Goal: Task Accomplishment & Management: Use online tool/utility

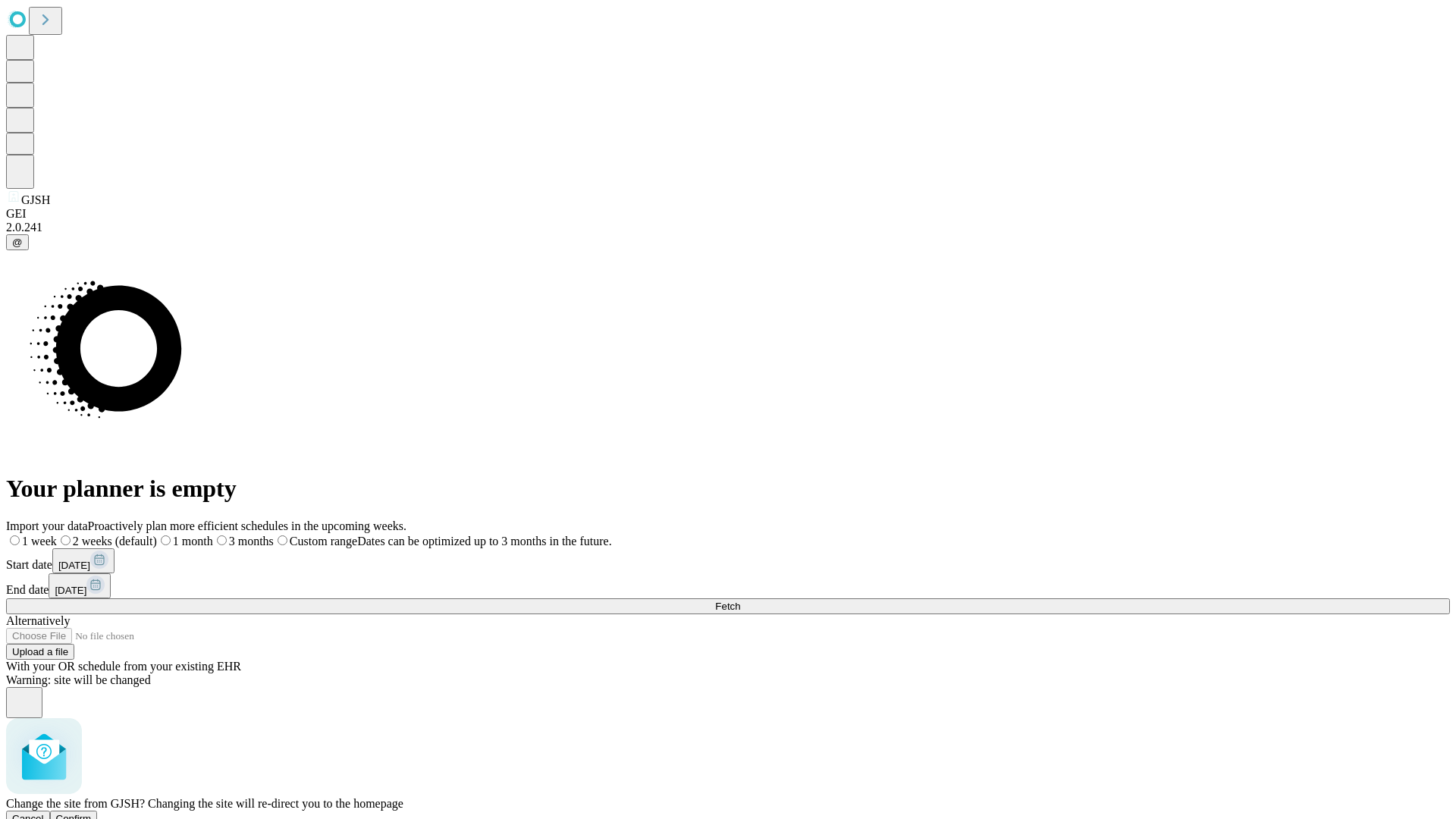
click at [92, 813] on span "Confirm" at bounding box center [74, 818] width 35 height 11
click at [137, 535] on label "2 weeks (default)" at bounding box center [92, 541] width 90 height 13
click at [740, 601] on span "Fetch" at bounding box center [728, 606] width 25 height 11
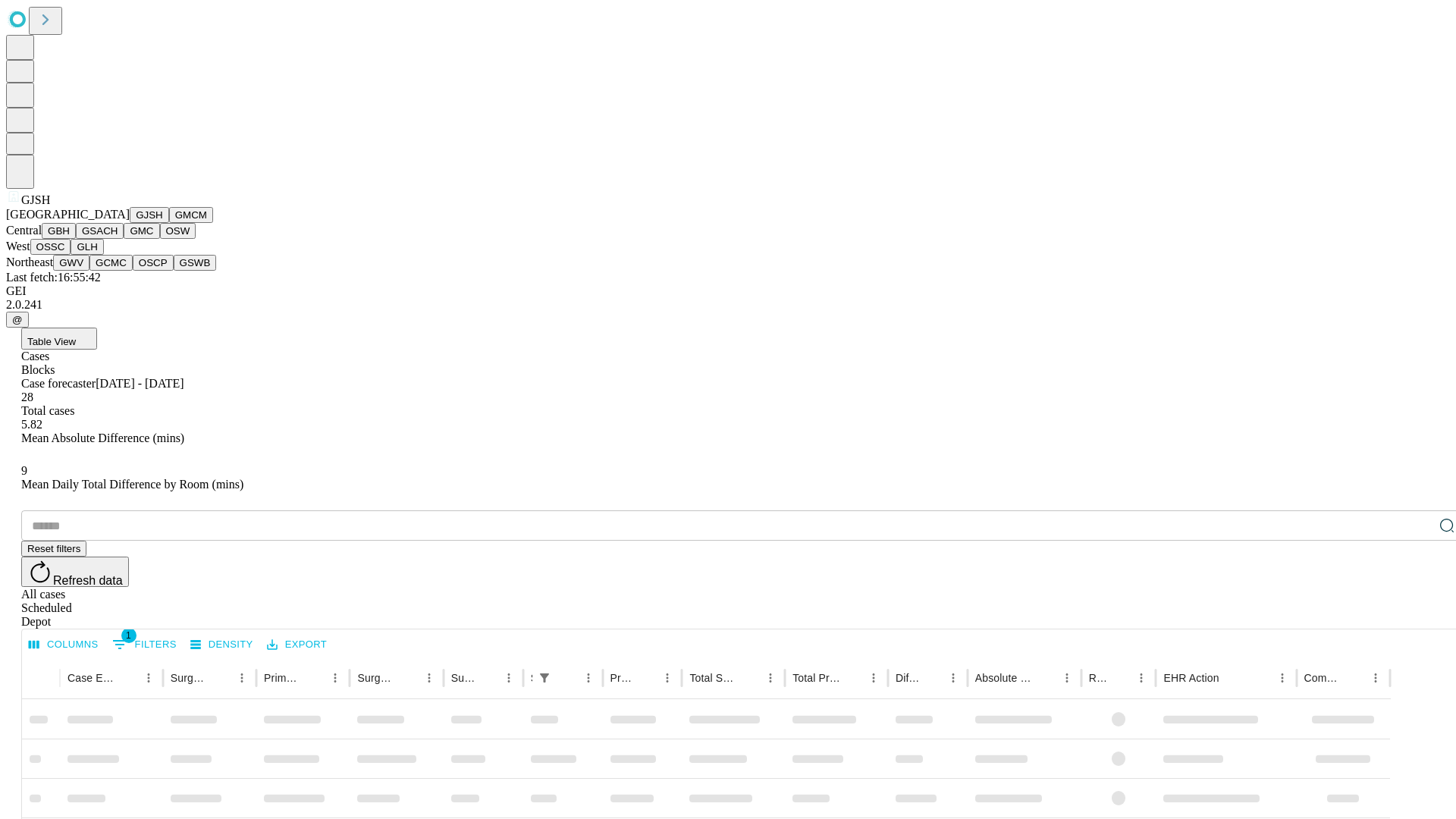
click at [169, 223] on button "GMCM" at bounding box center [191, 215] width 44 height 16
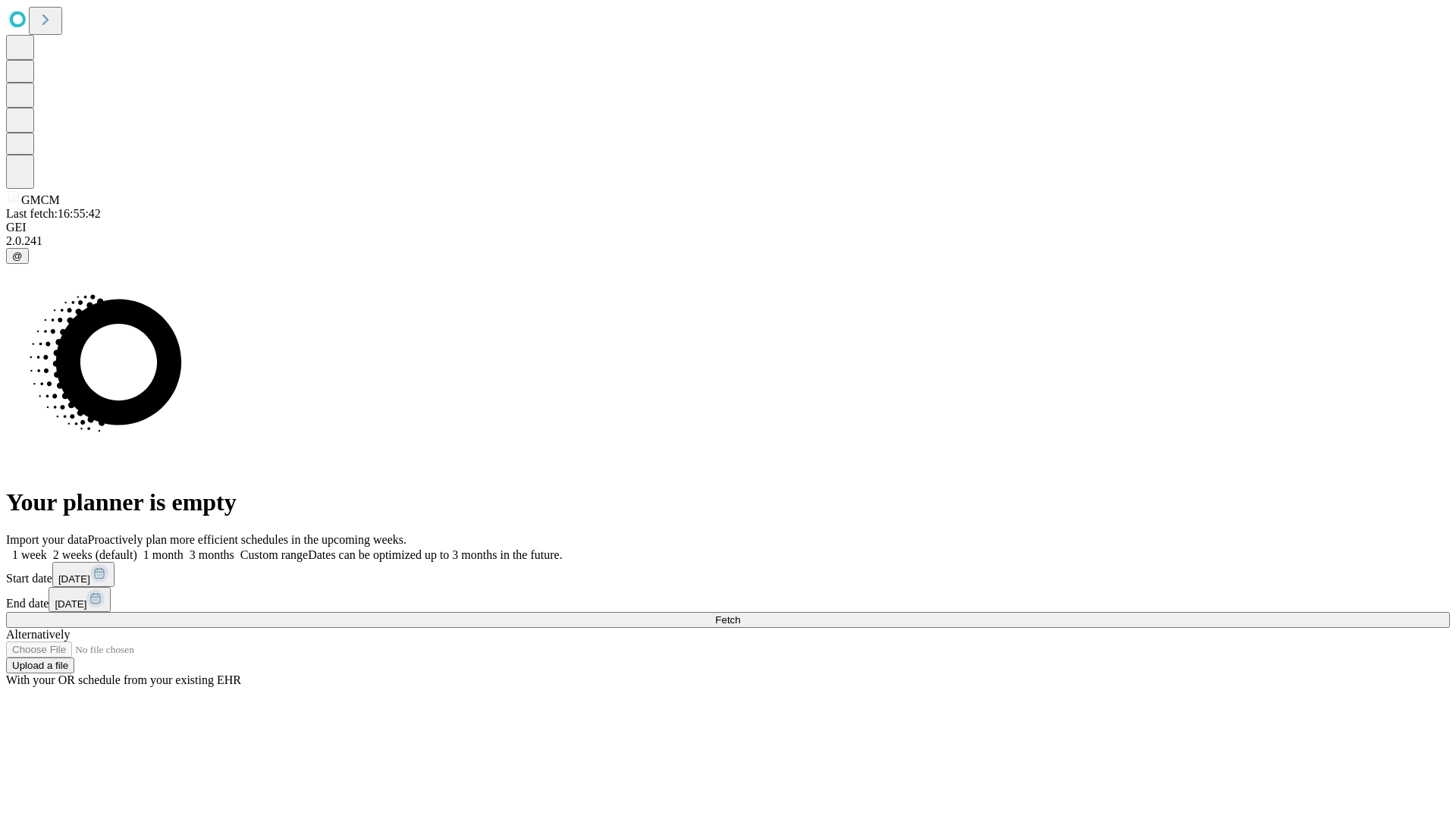
click at [740, 614] on span "Fetch" at bounding box center [728, 619] width 25 height 11
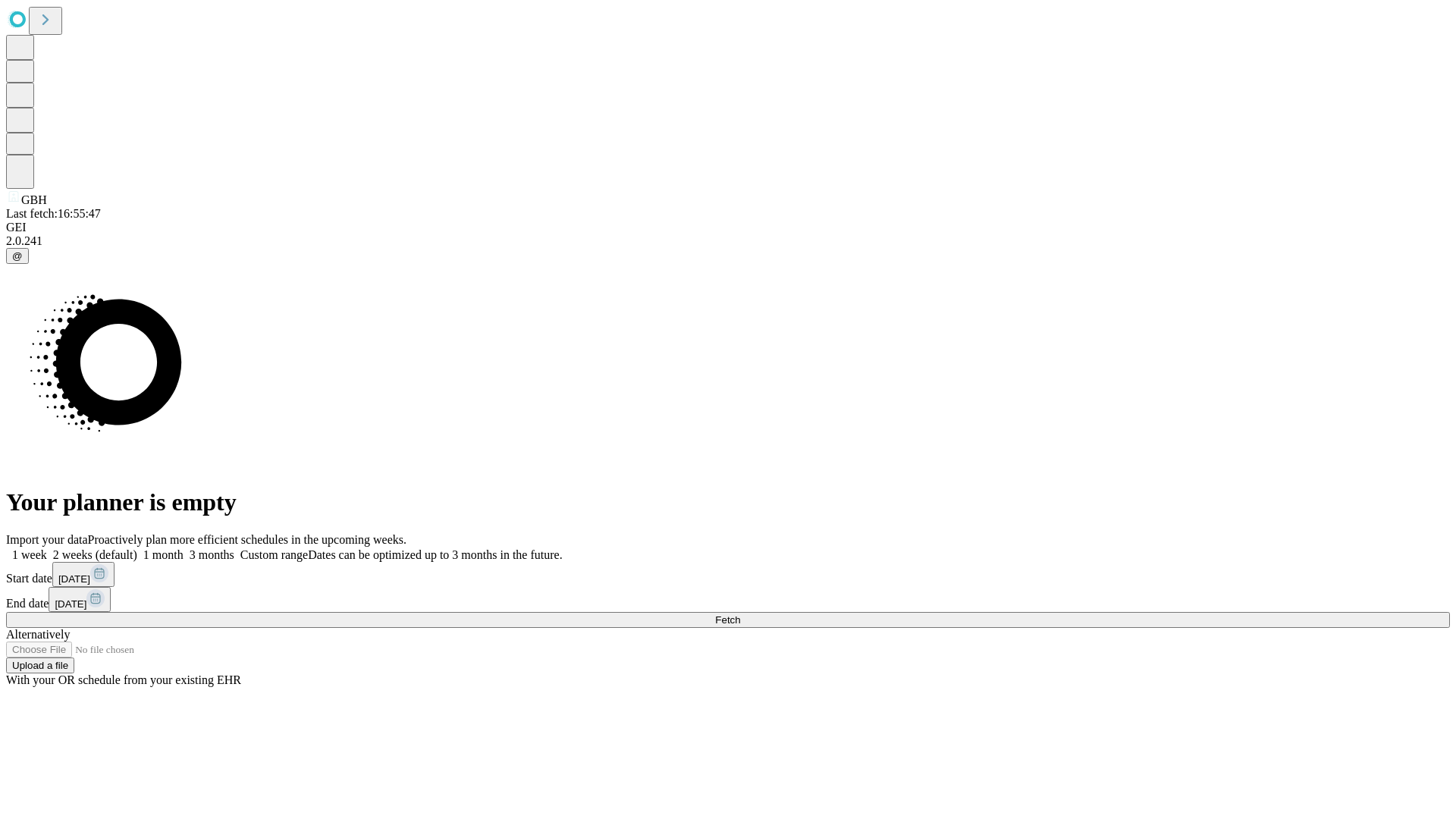
click at [137, 549] on label "2 weeks (default)" at bounding box center [92, 555] width 90 height 13
click at [740, 614] on span "Fetch" at bounding box center [728, 619] width 25 height 11
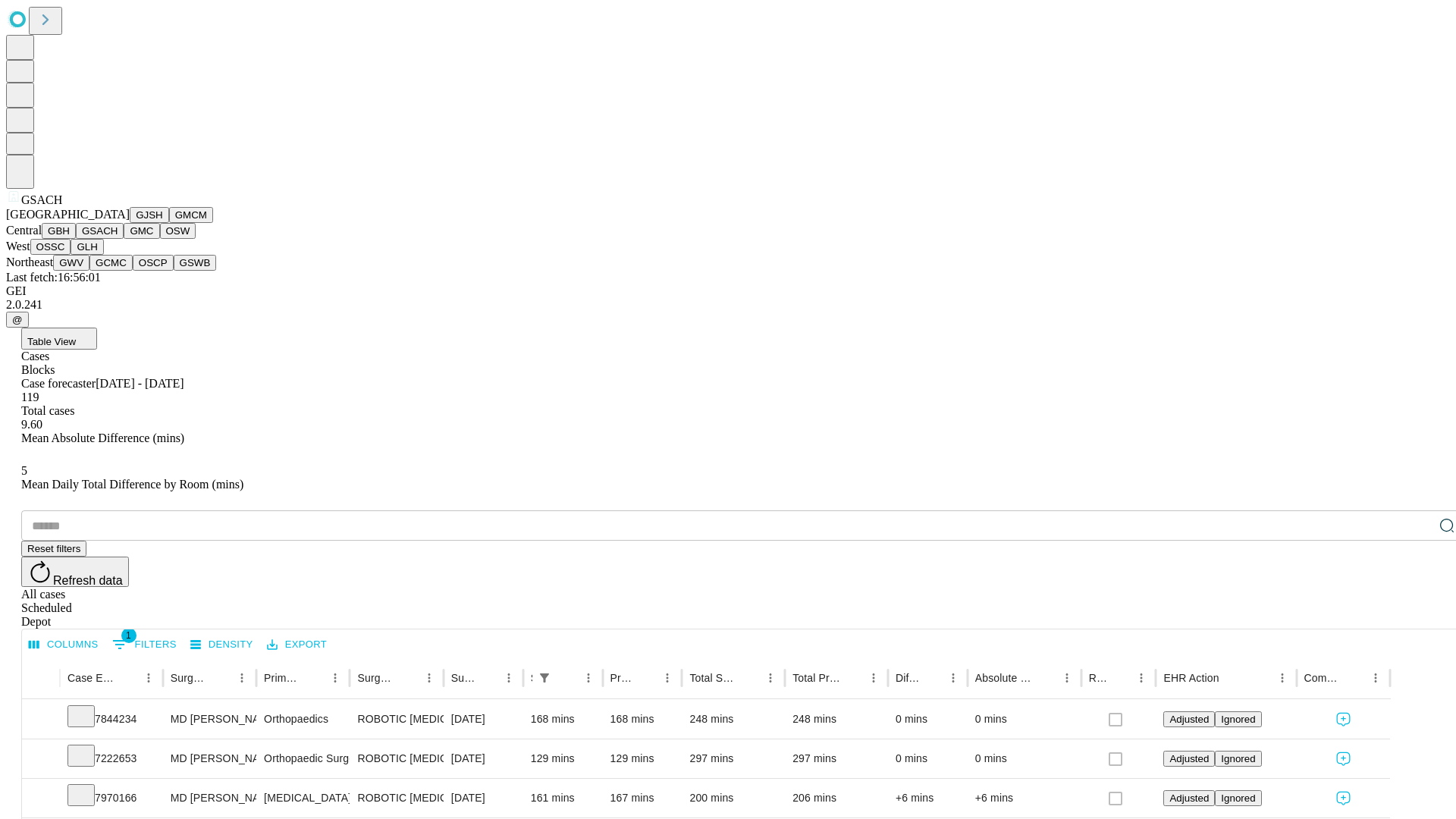
click at [123, 239] on button "GMC" at bounding box center [141, 231] width 35 height 16
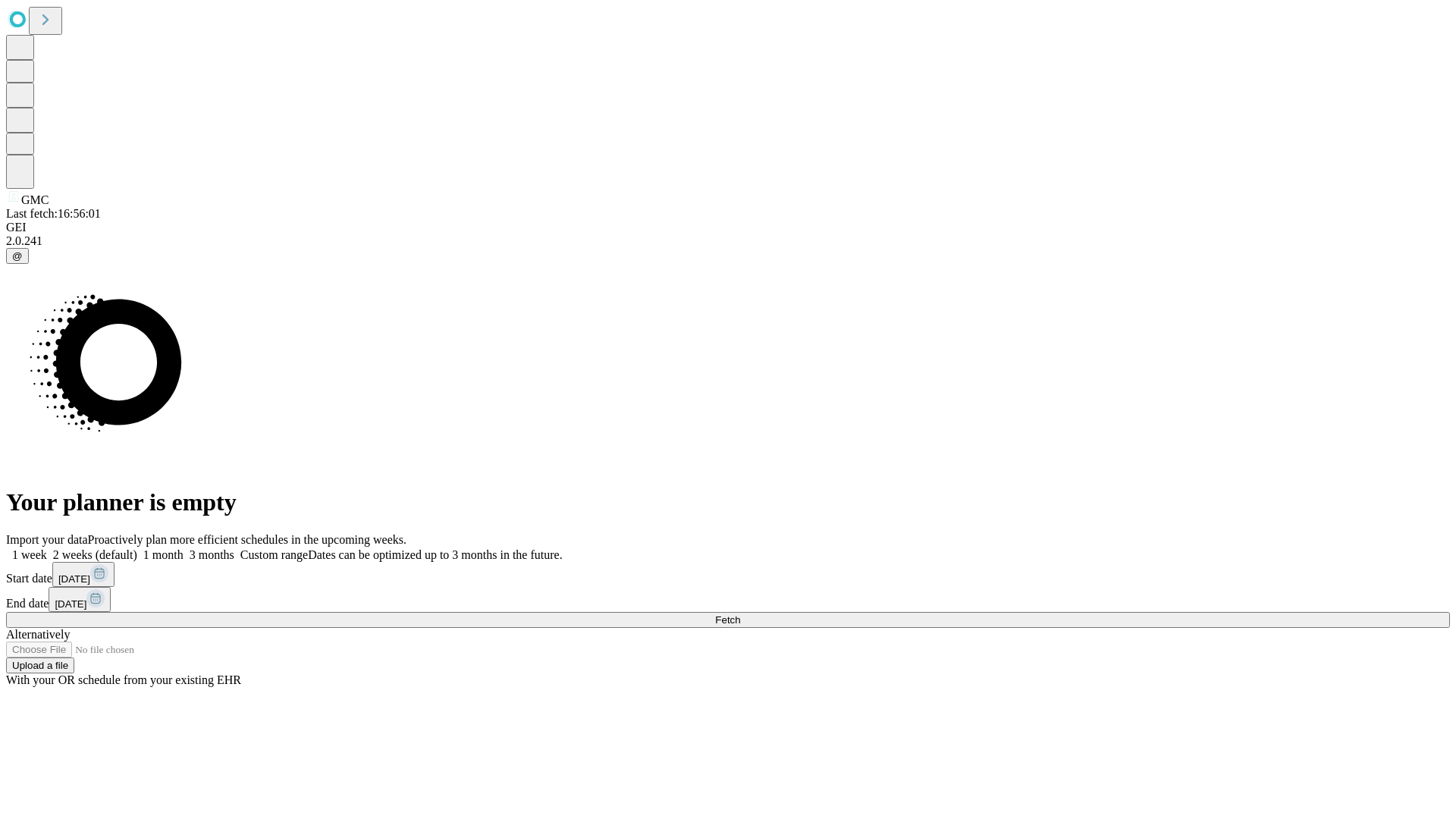
click at [137, 549] on label "2 weeks (default)" at bounding box center [92, 555] width 90 height 13
click at [740, 614] on span "Fetch" at bounding box center [728, 619] width 25 height 11
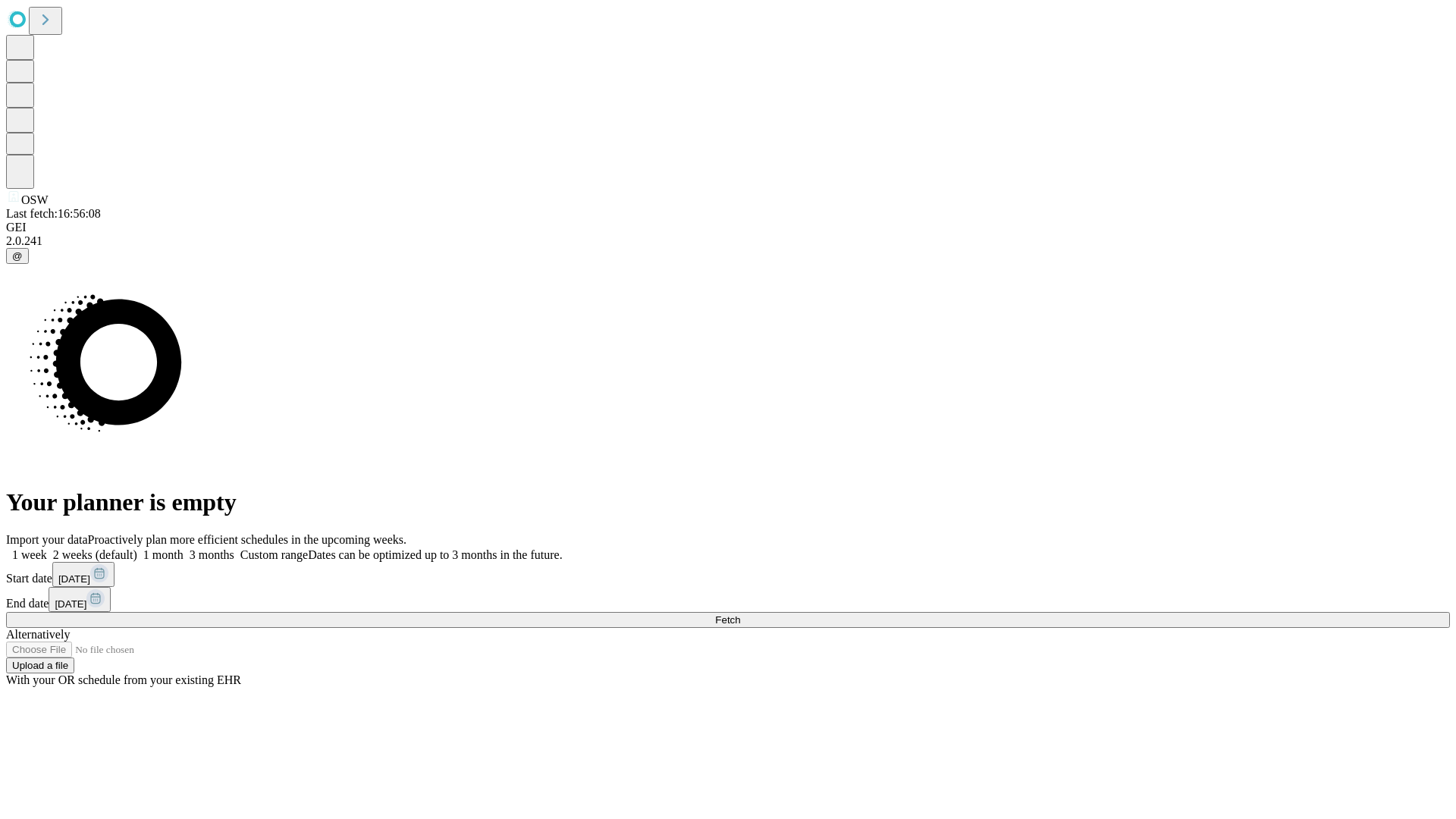
click at [137, 549] on label "2 weeks (default)" at bounding box center [92, 555] width 90 height 13
click at [740, 614] on span "Fetch" at bounding box center [728, 619] width 25 height 11
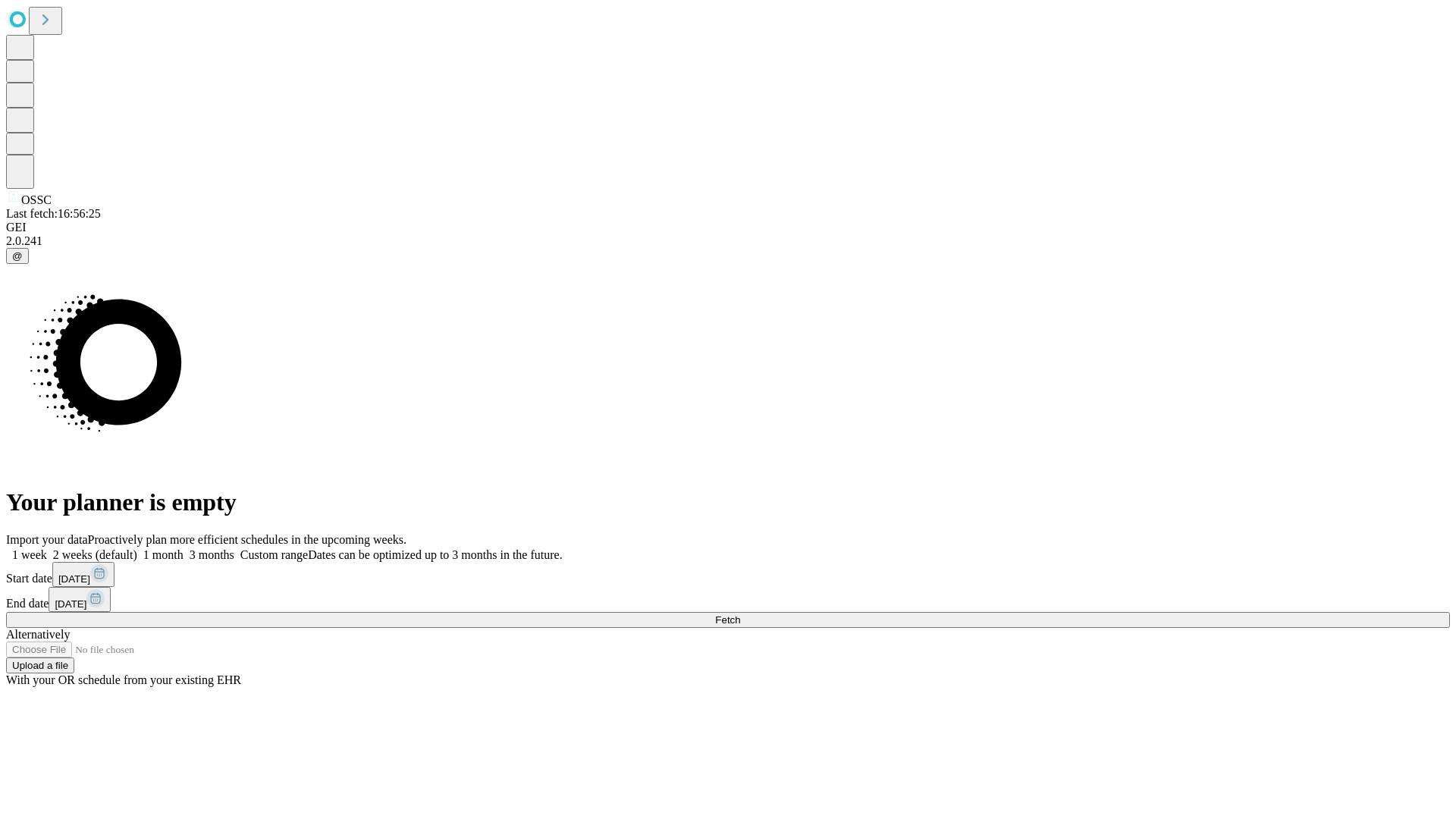
click at [137, 549] on label "2 weeks (default)" at bounding box center [92, 555] width 90 height 13
click at [740, 614] on span "Fetch" at bounding box center [728, 619] width 25 height 11
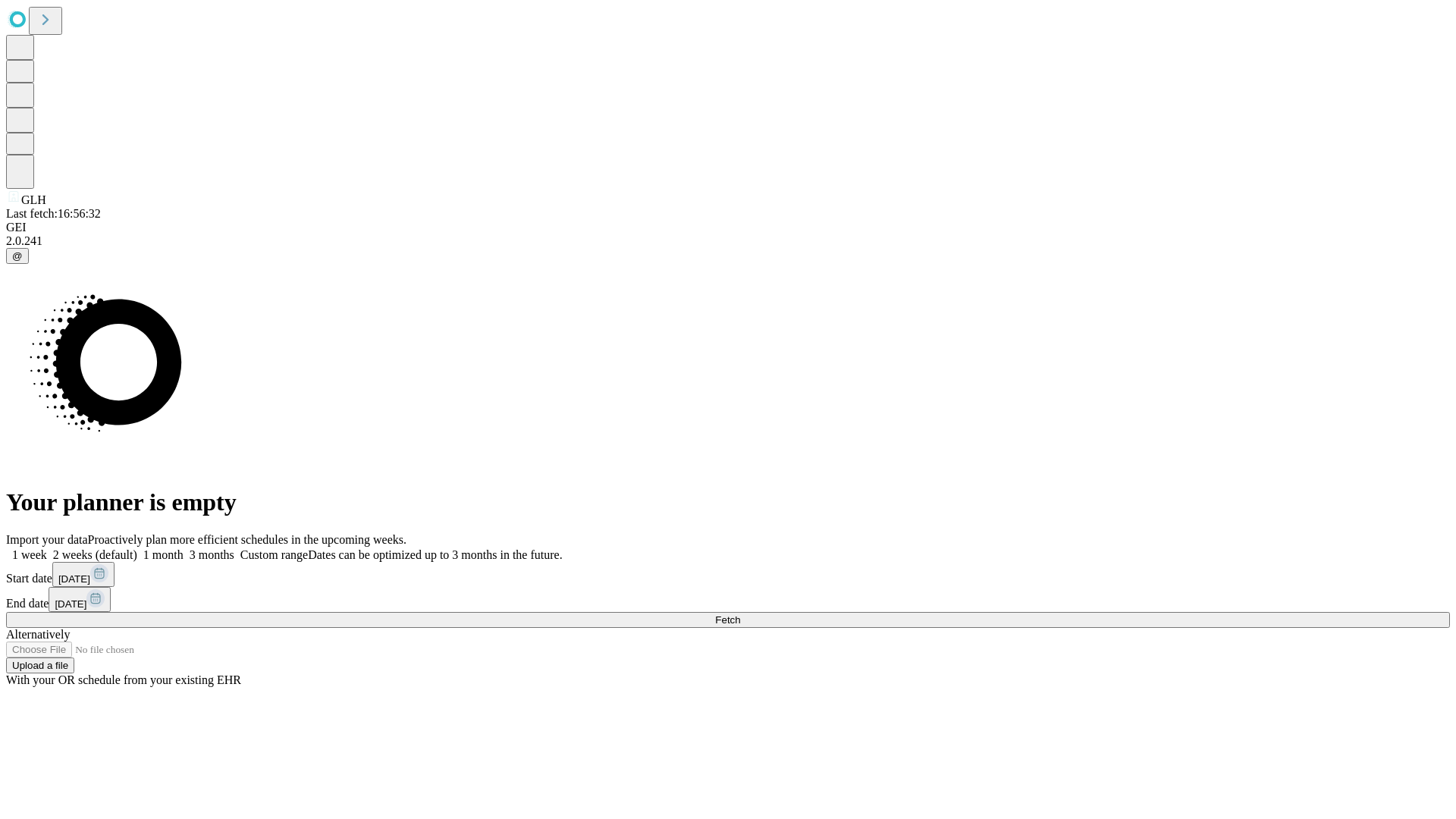
click at [137, 549] on label "2 weeks (default)" at bounding box center [92, 555] width 90 height 13
click at [740, 614] on span "Fetch" at bounding box center [728, 619] width 25 height 11
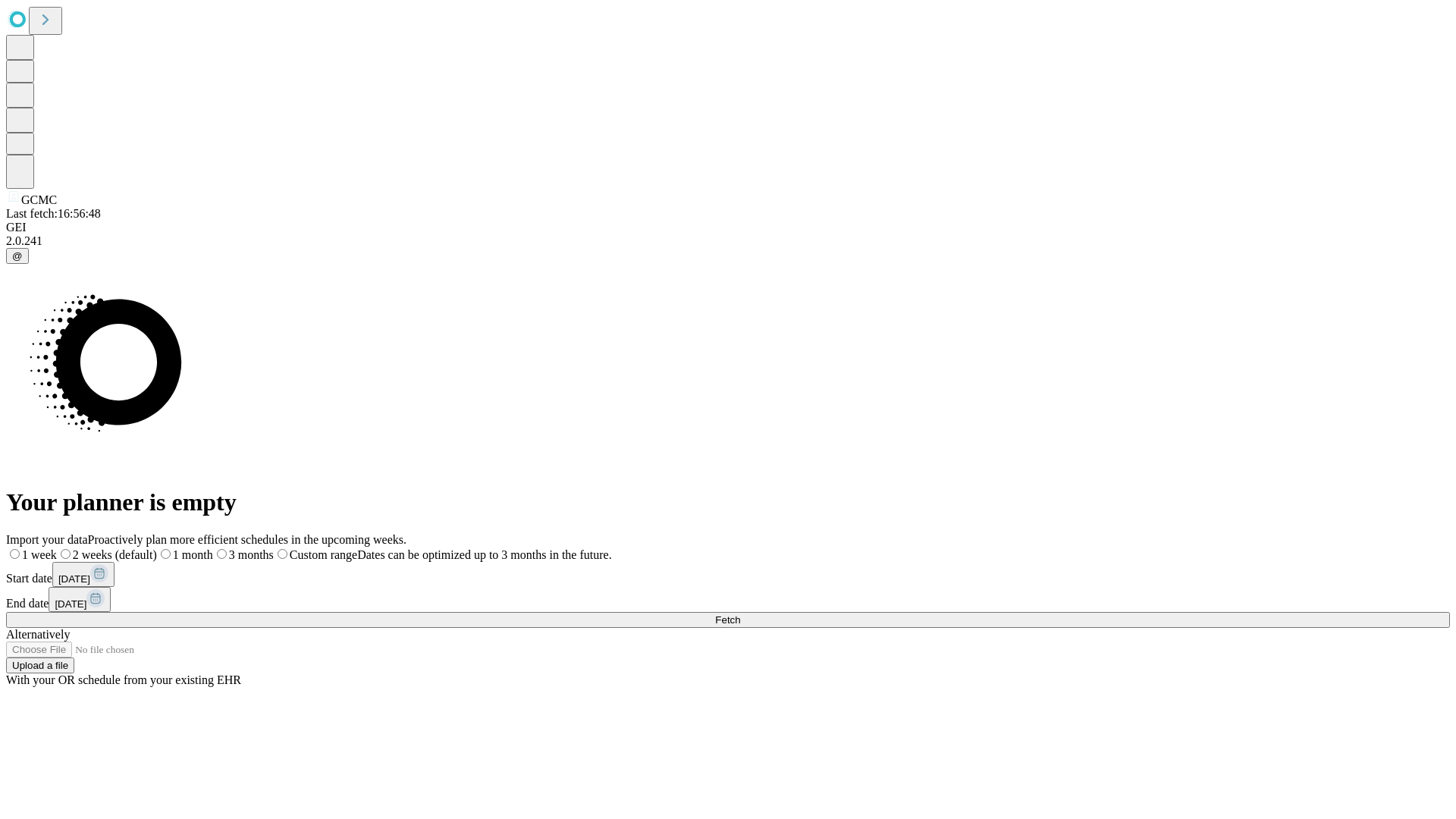
click at [157, 549] on label "2 weeks (default)" at bounding box center [107, 555] width 100 height 13
click at [740, 614] on span "Fetch" at bounding box center [728, 619] width 25 height 11
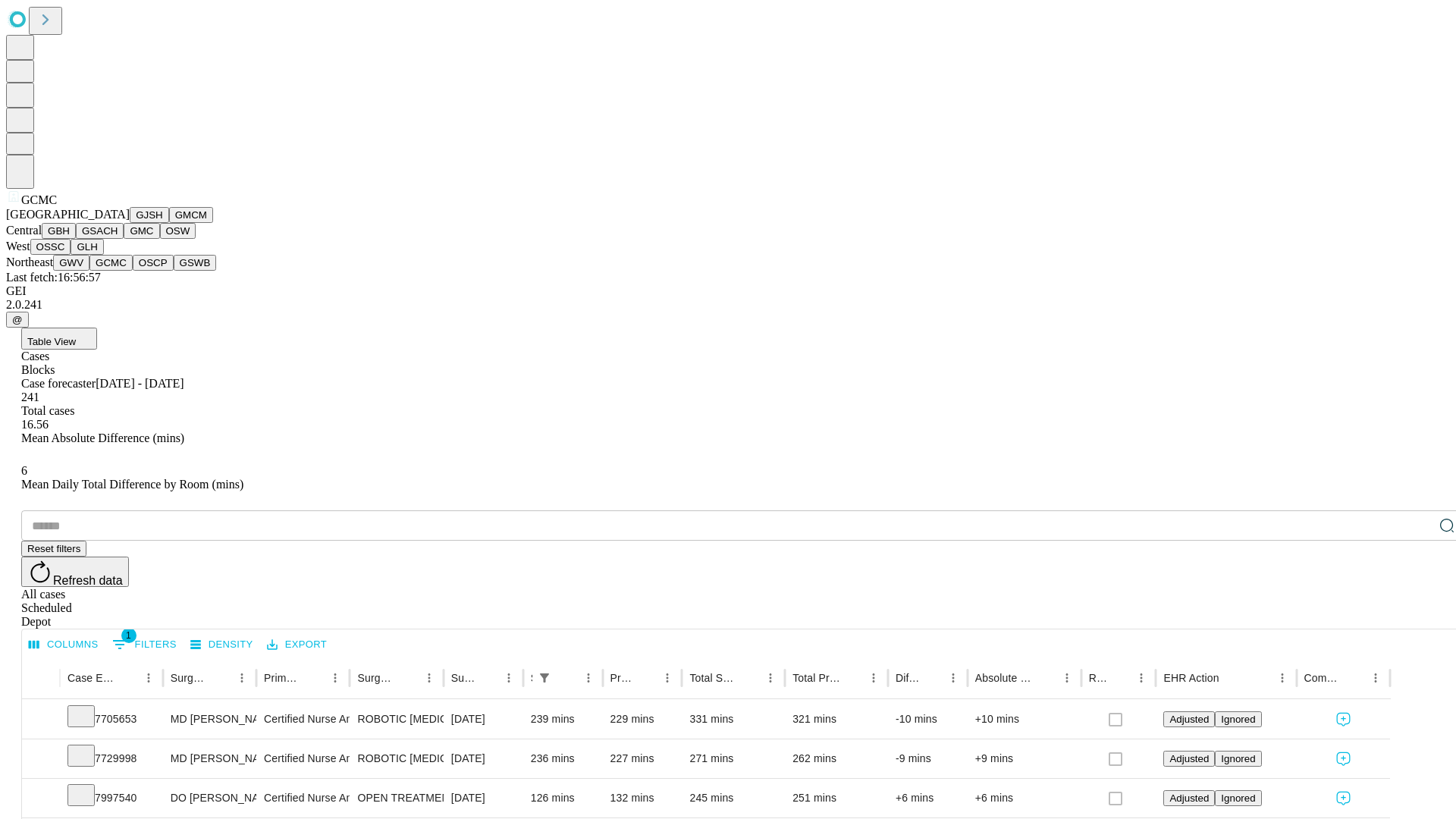
click at [133, 270] on button "OSCP" at bounding box center [153, 262] width 41 height 16
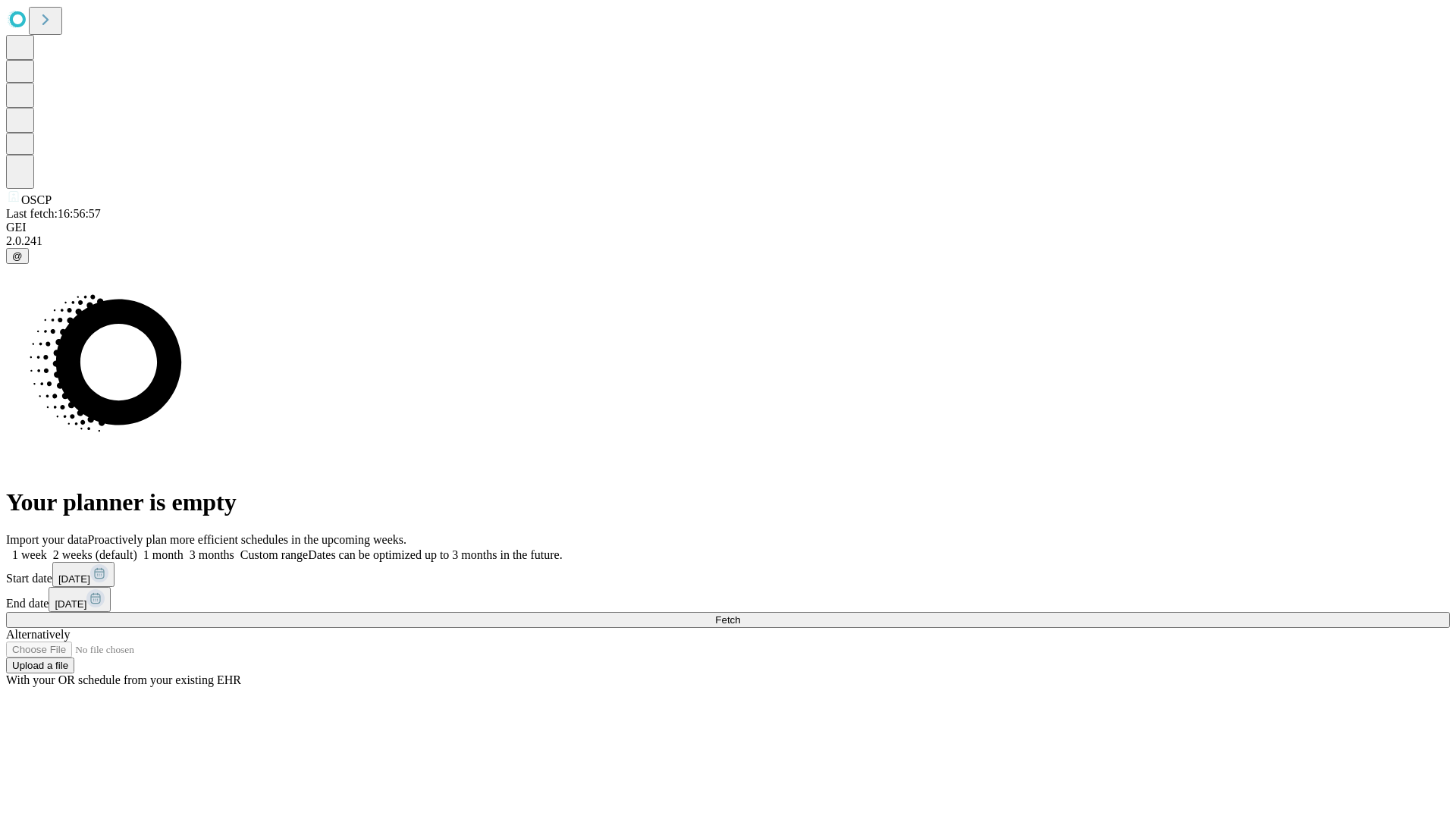
click at [137, 549] on label "2 weeks (default)" at bounding box center [92, 555] width 90 height 13
click at [740, 614] on span "Fetch" at bounding box center [728, 619] width 25 height 11
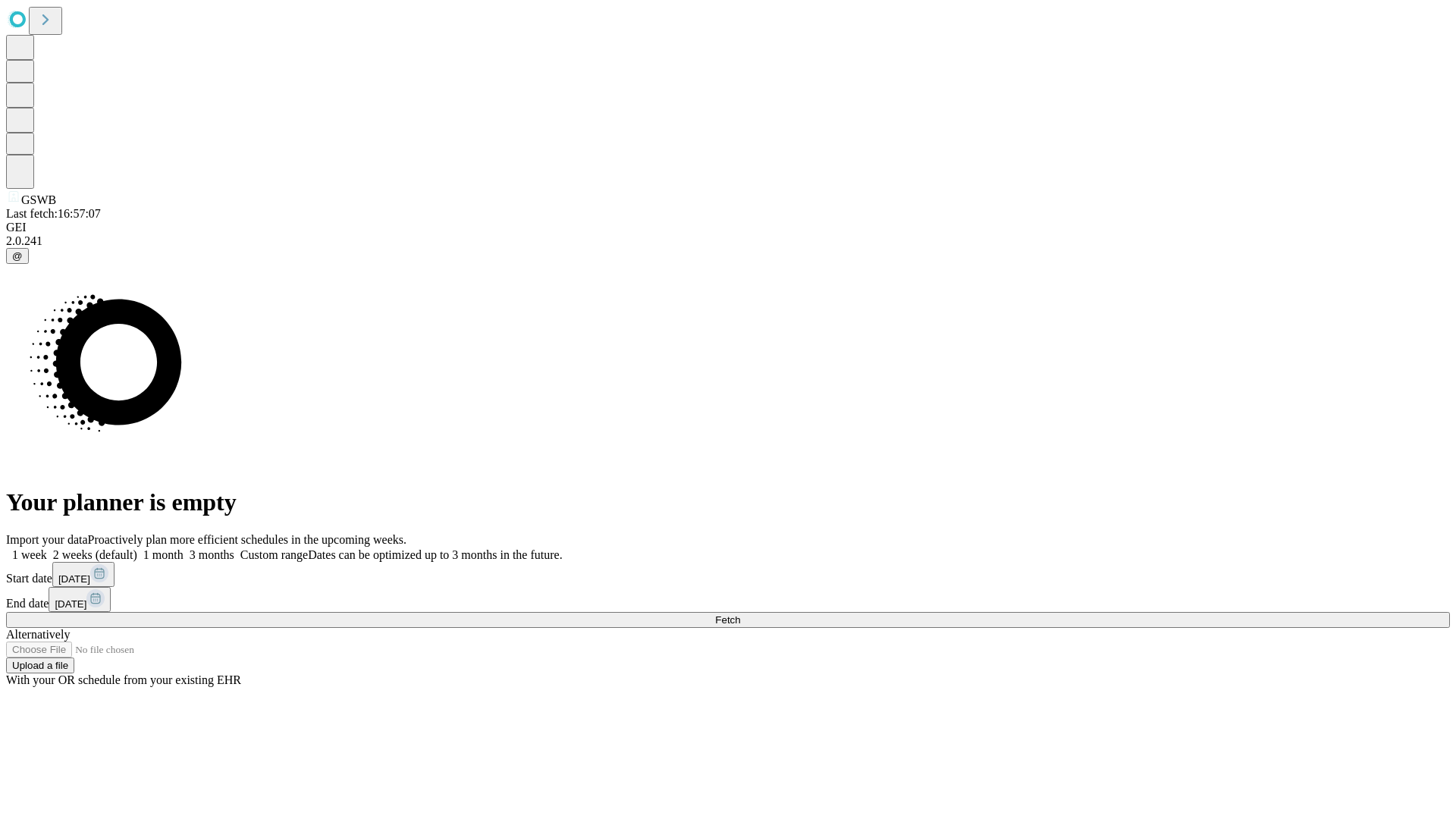
click at [137, 549] on label "2 weeks (default)" at bounding box center [92, 555] width 90 height 13
click at [740, 614] on span "Fetch" at bounding box center [728, 619] width 25 height 11
